Goal: Browse casually: Explore the website without a specific task or goal

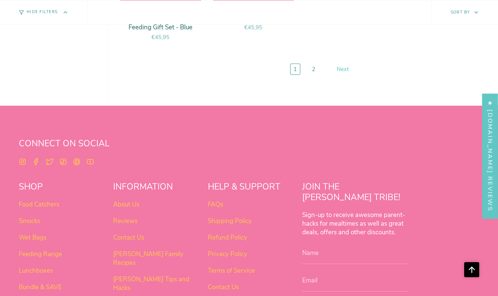
scroll to position [2802, 0]
